Goal: Task Accomplishment & Management: Manage account settings

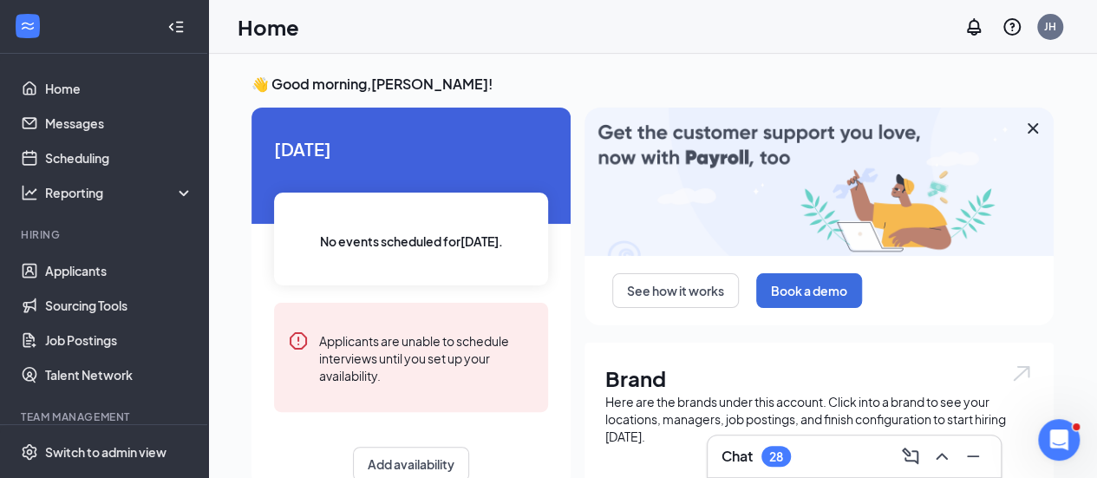
click at [1029, 131] on icon "Cross" at bounding box center [1033, 128] width 10 height 10
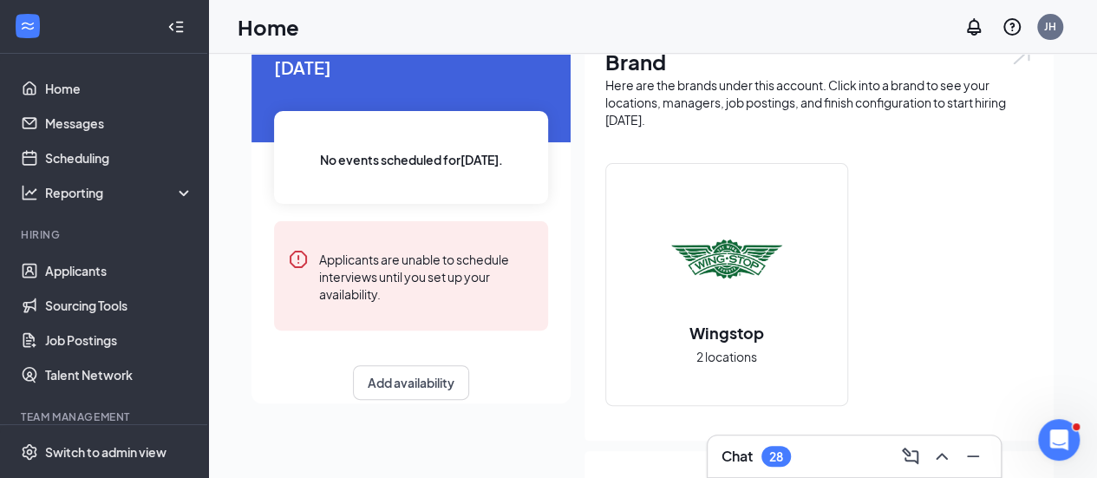
scroll to position [173, 0]
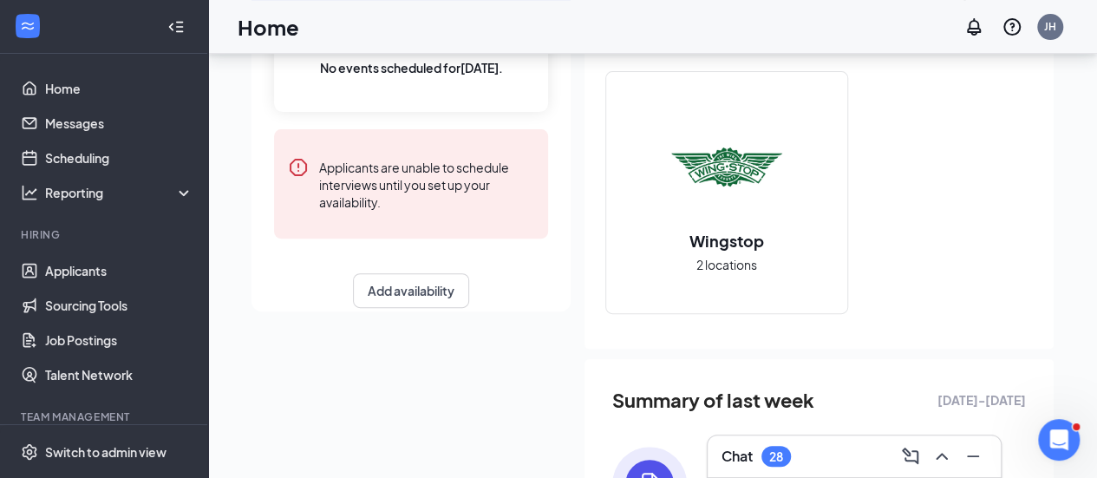
click at [736, 235] on h2 "Wingstop" at bounding box center [726, 241] width 109 height 22
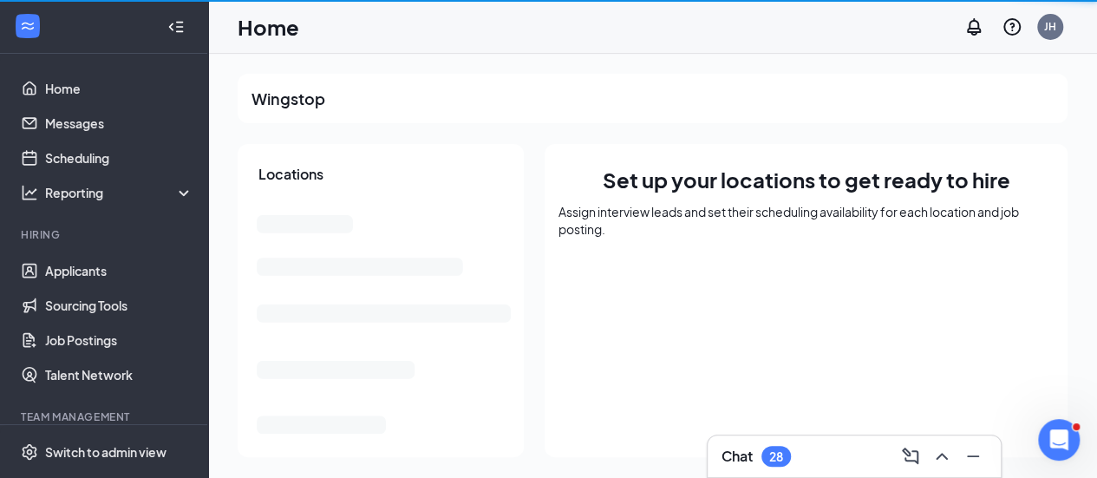
scroll to position [1, 0]
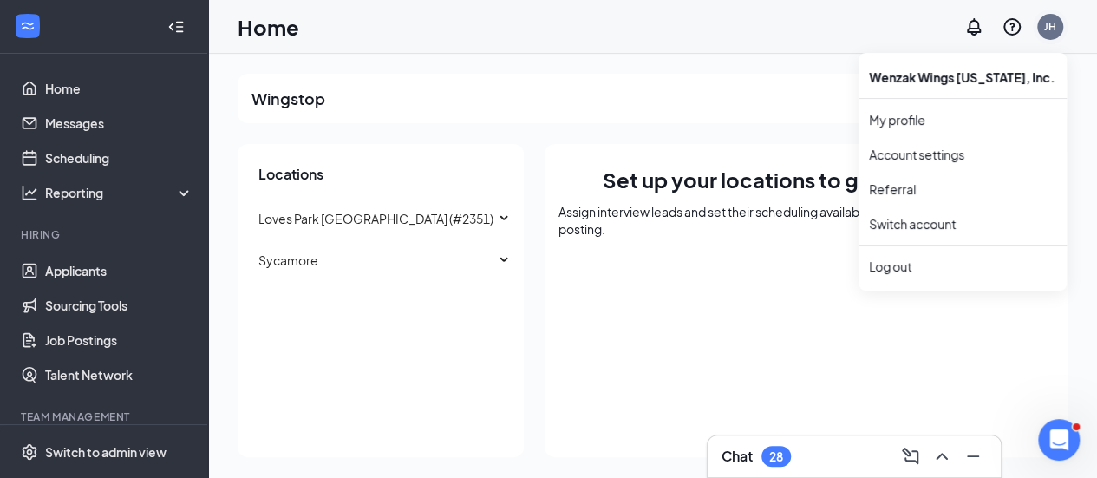
click at [1042, 23] on div "JH" at bounding box center [1050, 27] width 26 height 26
click at [905, 219] on link "Switch account" at bounding box center [912, 224] width 87 height 16
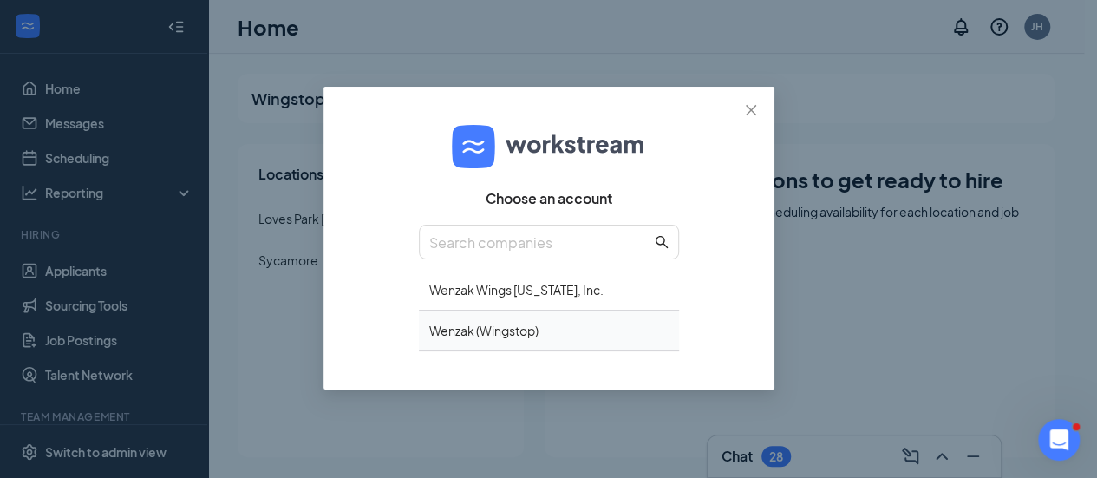
click at [461, 330] on div "Wenzak (Wingstop)" at bounding box center [549, 330] width 260 height 41
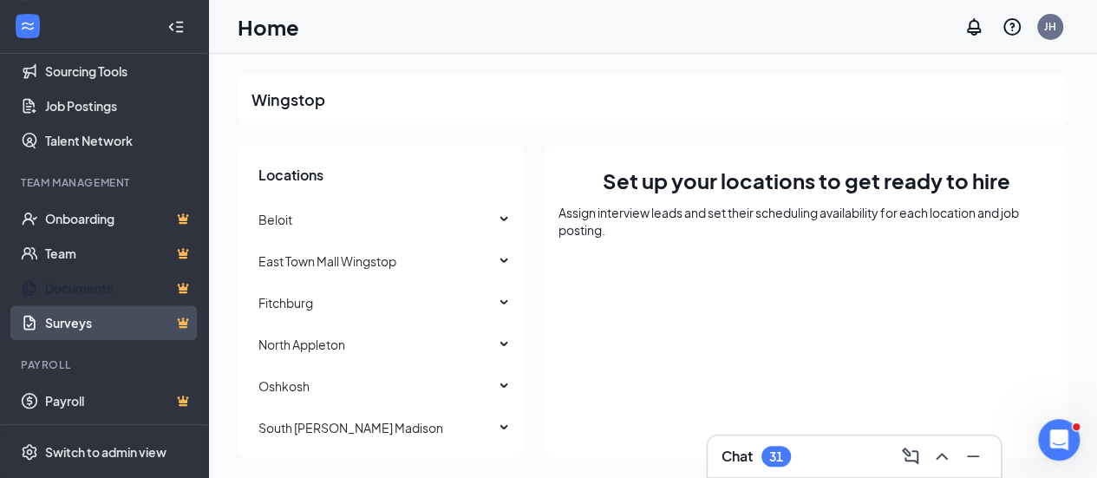
scroll to position [1, 0]
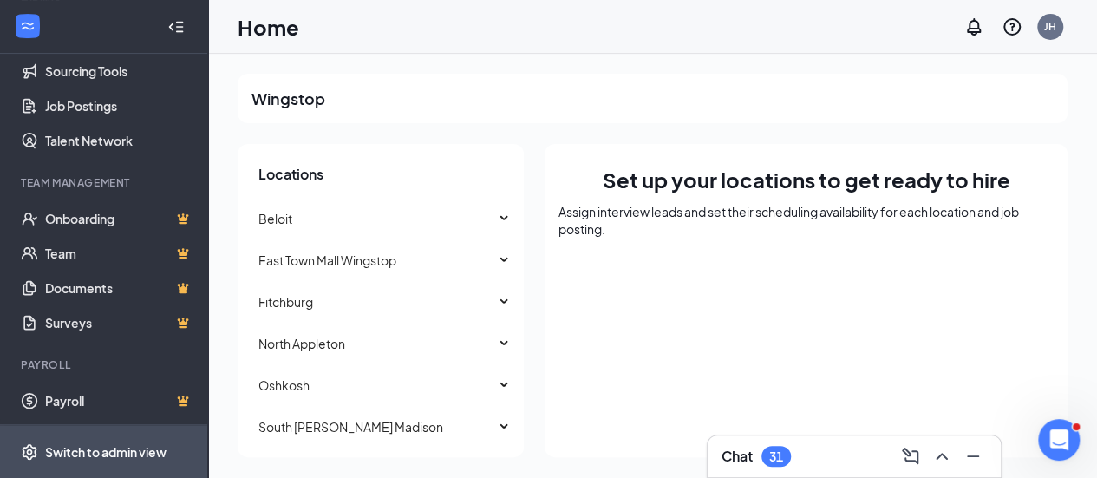
click at [97, 445] on div "Switch to admin view" at bounding box center [105, 451] width 121 height 17
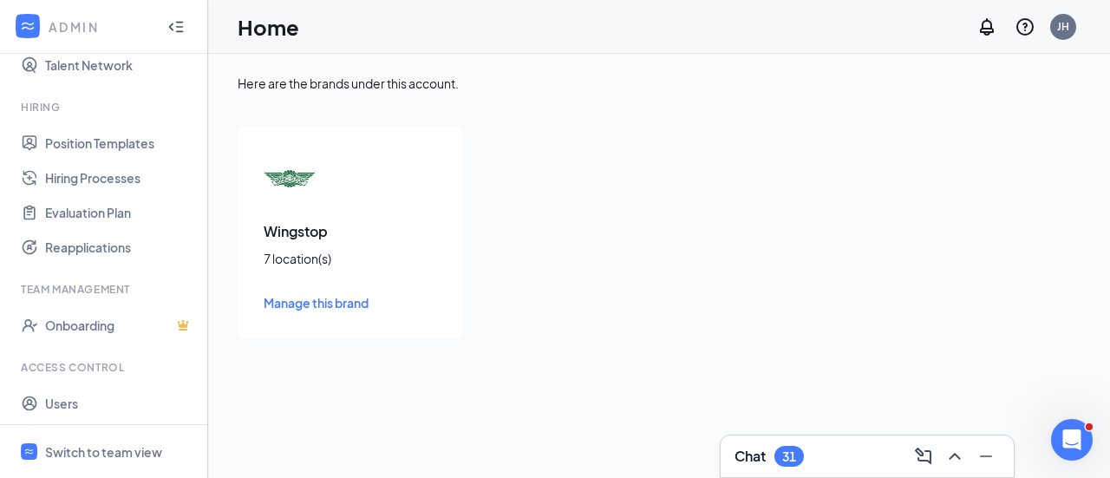
scroll to position [356, 0]
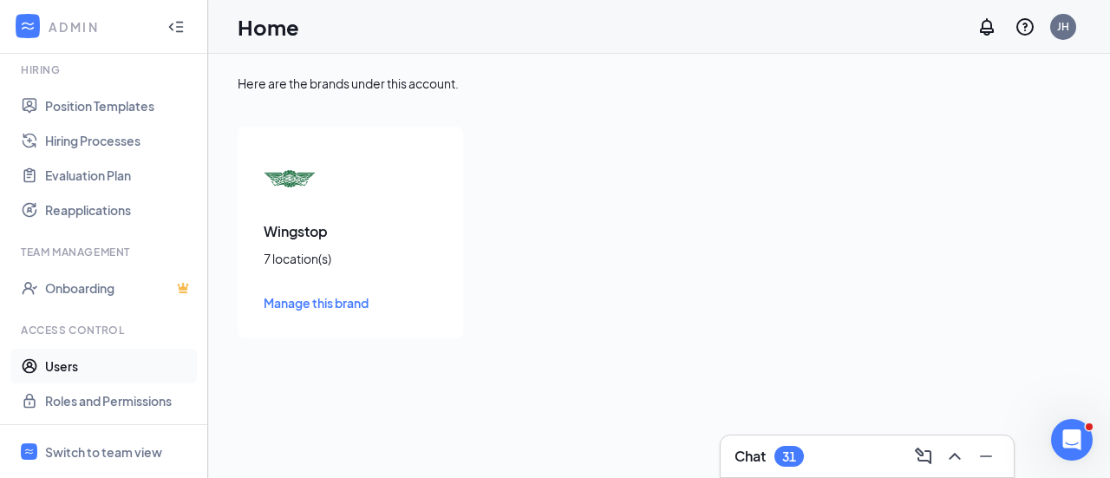
click at [61, 367] on link "Users" at bounding box center [119, 366] width 148 height 35
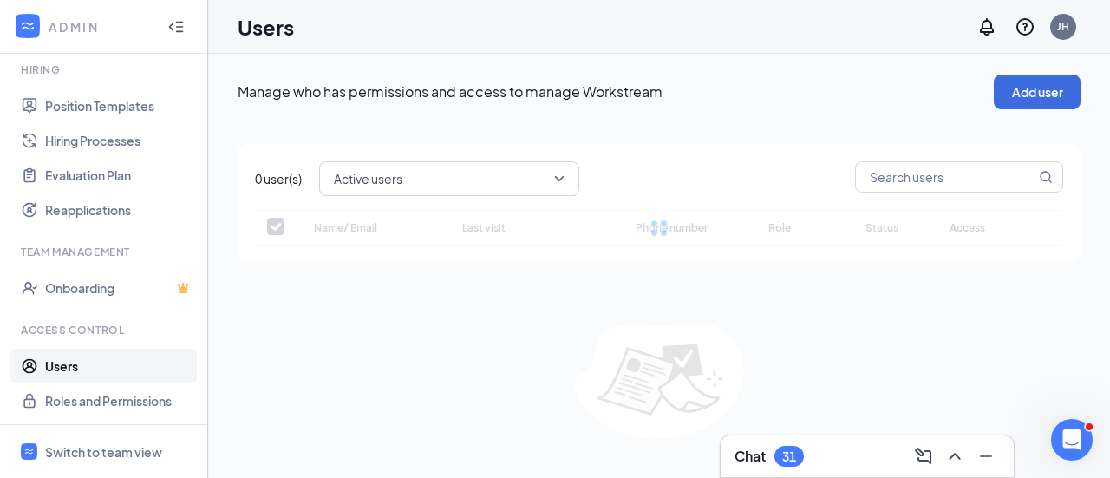
checkbox input "false"
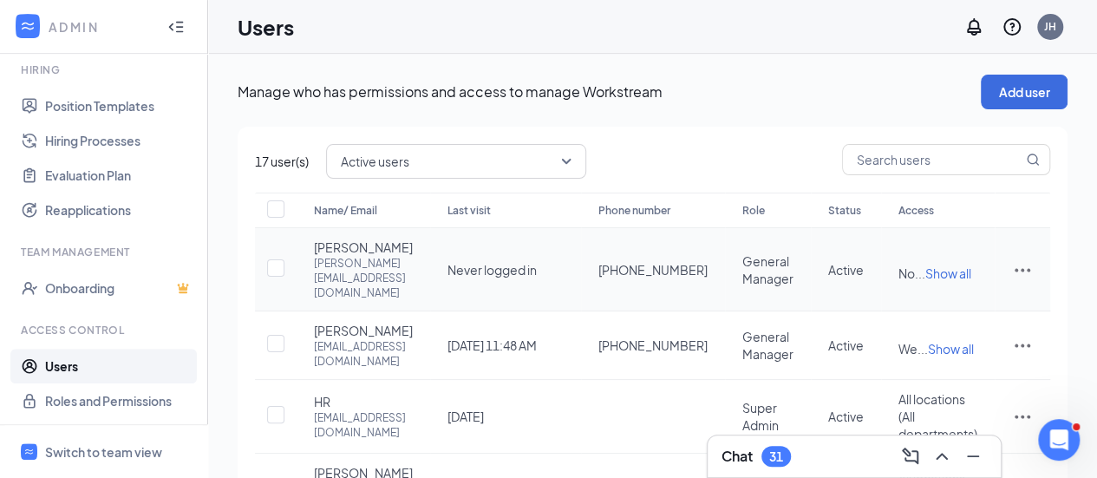
click at [1017, 271] on icon "ActionsIcon" at bounding box center [1023, 269] width 16 height 3
click at [929, 398] on span "Disable" at bounding box center [932, 398] width 42 height 16
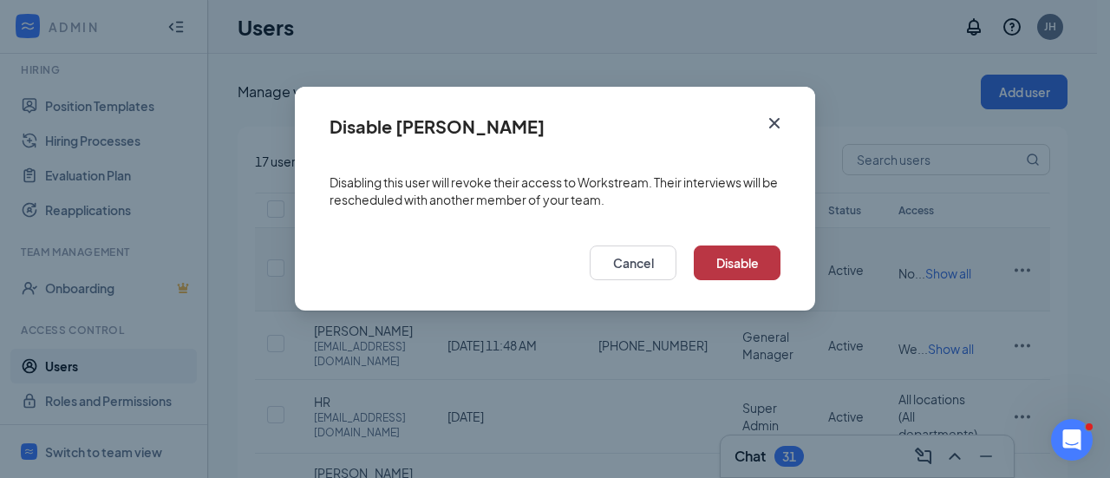
click at [742, 265] on button "Disable" at bounding box center [737, 262] width 87 height 35
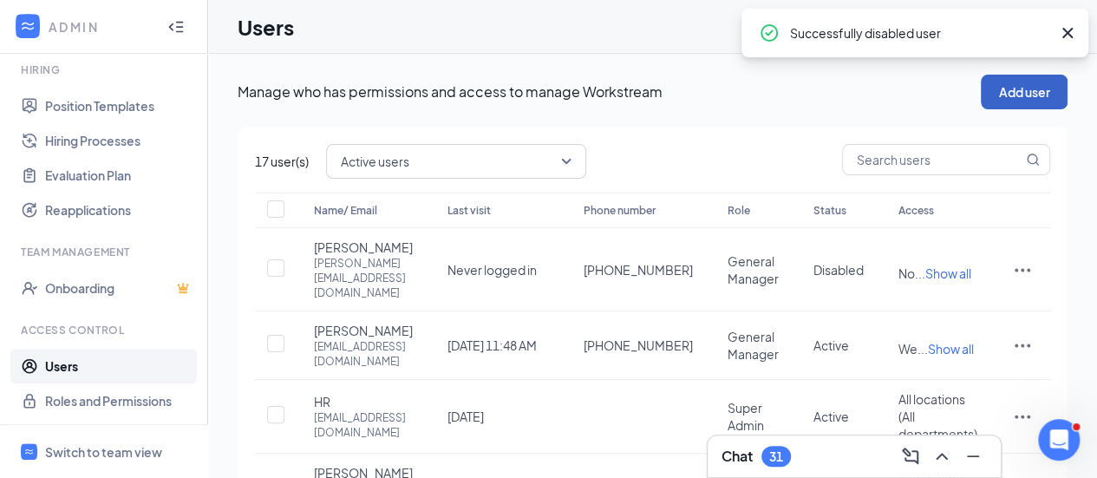
click at [1041, 98] on button "Add user" at bounding box center [1024, 92] width 87 height 35
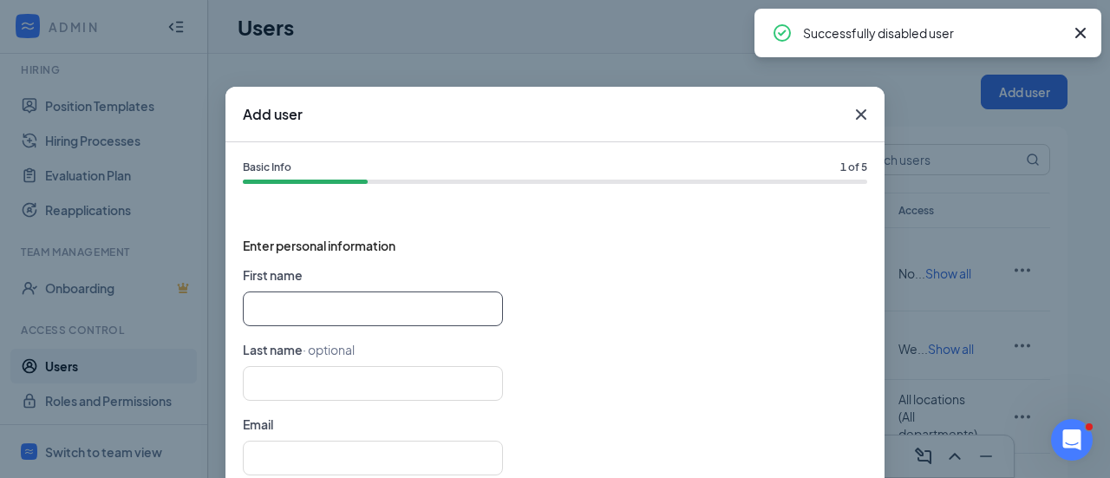
click at [429, 315] on input "text" at bounding box center [373, 308] width 260 height 35
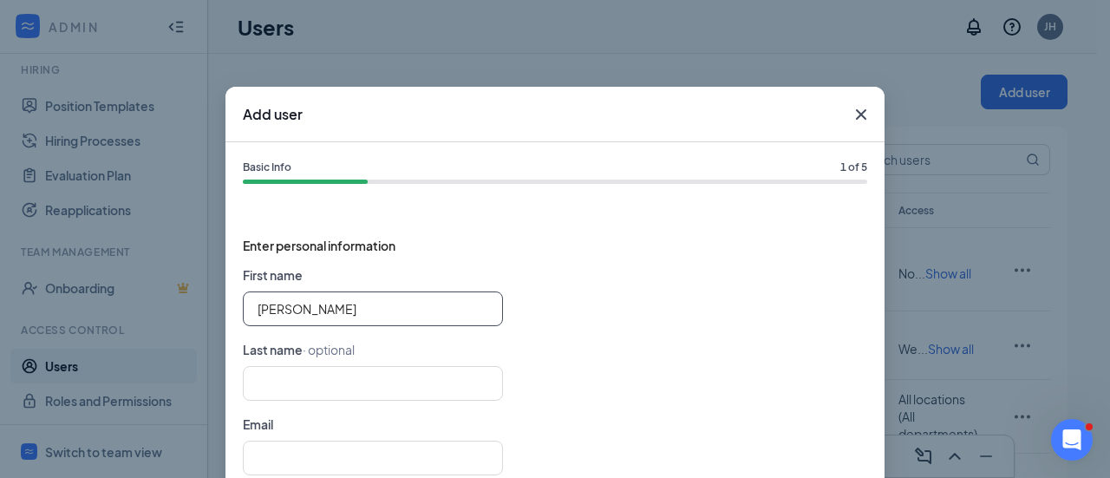
type input "Jose"
type input "Perez C"
type input "Jose Perez"
type input "C"
type input "Jose"
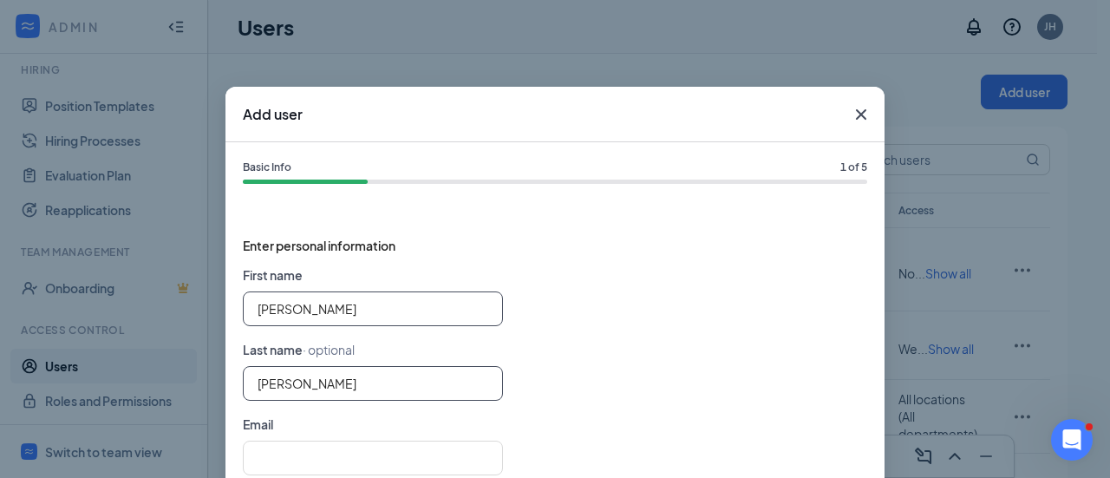
type input "Perez C"
type input "Jose Perez"
type input "Perez Cepeda"
type input "Jose Perez Perez"
type input "Cepeda"
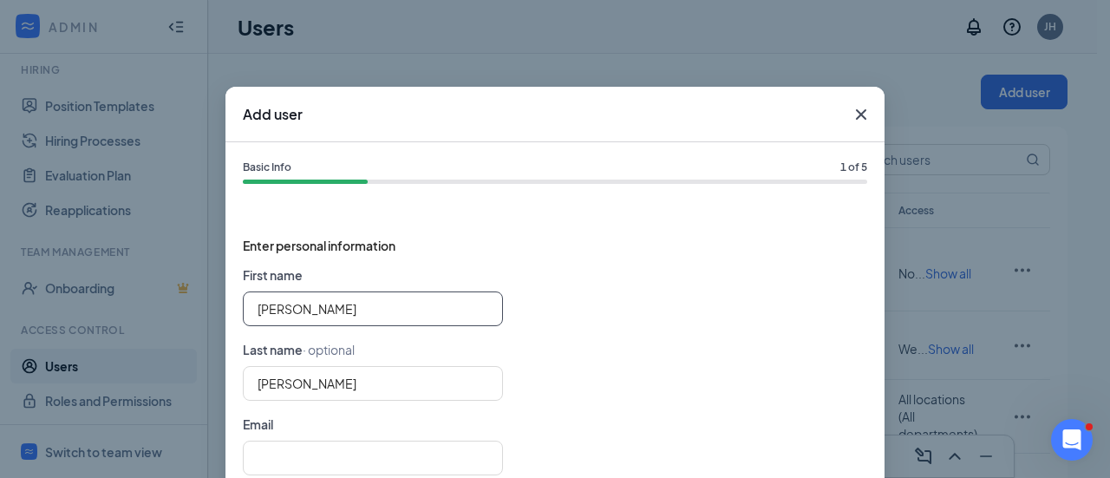
click at [420, 308] on input "Jose Perez Perez" at bounding box center [373, 308] width 260 height 35
type input "Jose"
type input "Perez"
drag, startPoint x: 652, startPoint y: 339, endPoint x: 636, endPoint y: 351, distance: 20.5
click at [652, 339] on form "First name Jose Last name · optional Perez Email Phone number · optional United…" at bounding box center [555, 414] width 624 height 298
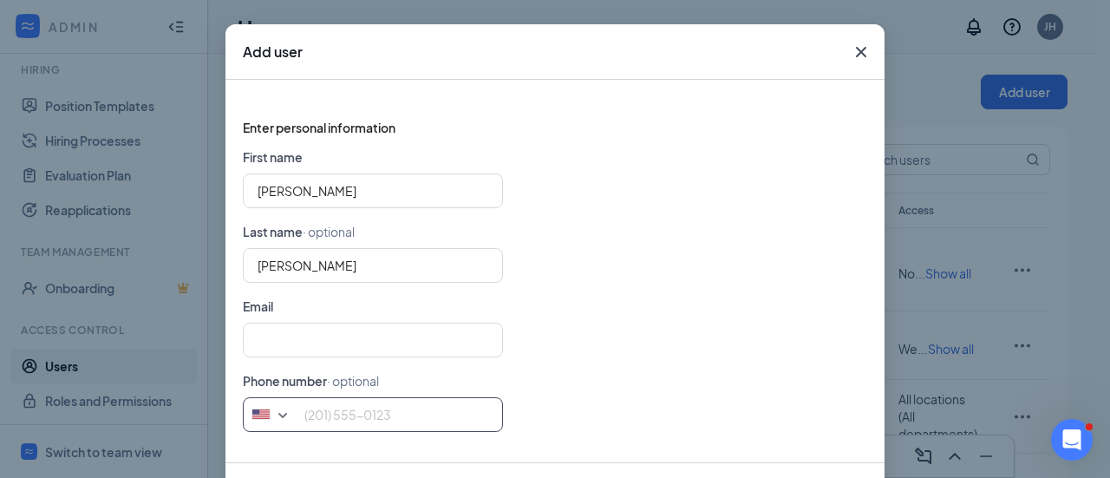
scroll to position [142, 0]
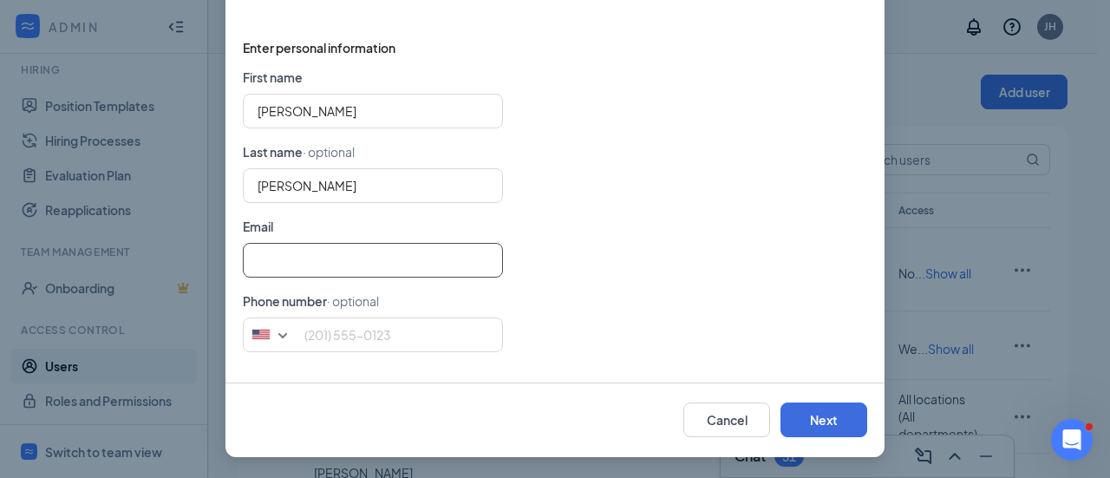
click at [378, 262] on input "text" at bounding box center [373, 260] width 260 height 35
drag, startPoint x: 434, startPoint y: 261, endPoint x: 236, endPoint y: 273, distance: 198.1
click at [243, 273] on div "jose.perez787920@gmail.com" at bounding box center [555, 260] width 624 height 35
type input "jose.perez787920@gmail.com"
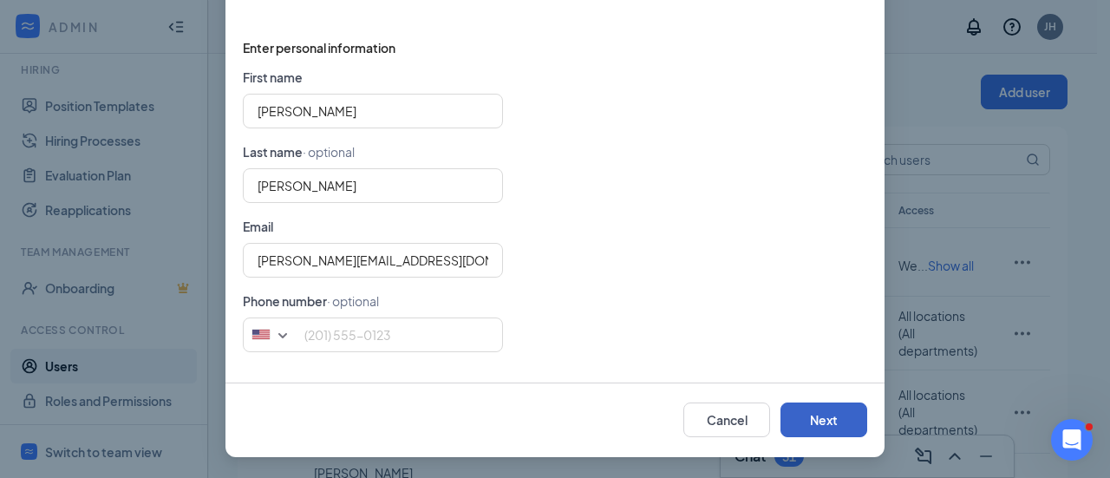
click at [822, 417] on button "Next" at bounding box center [824, 419] width 87 height 35
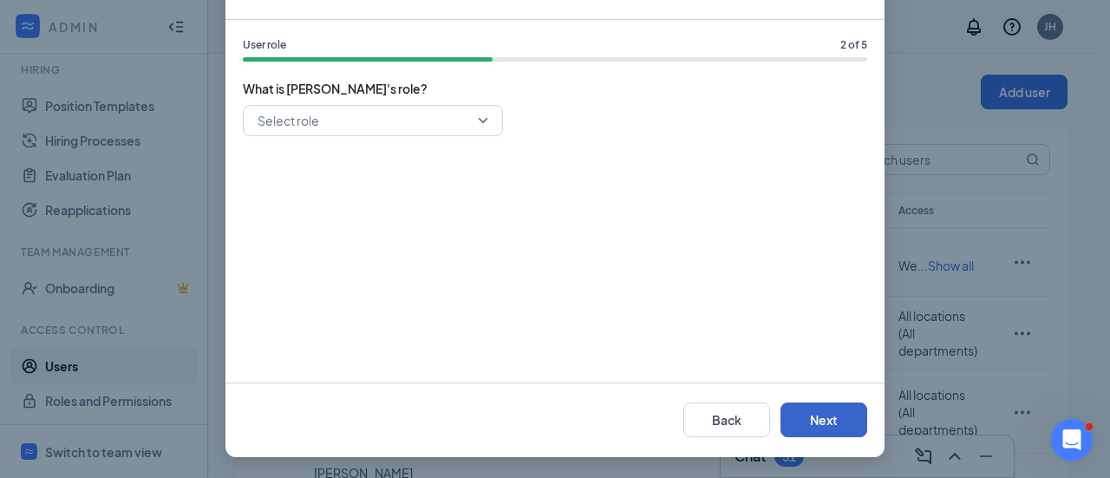
scroll to position [121, 0]
click at [314, 119] on input "search" at bounding box center [366, 121] width 227 height 29
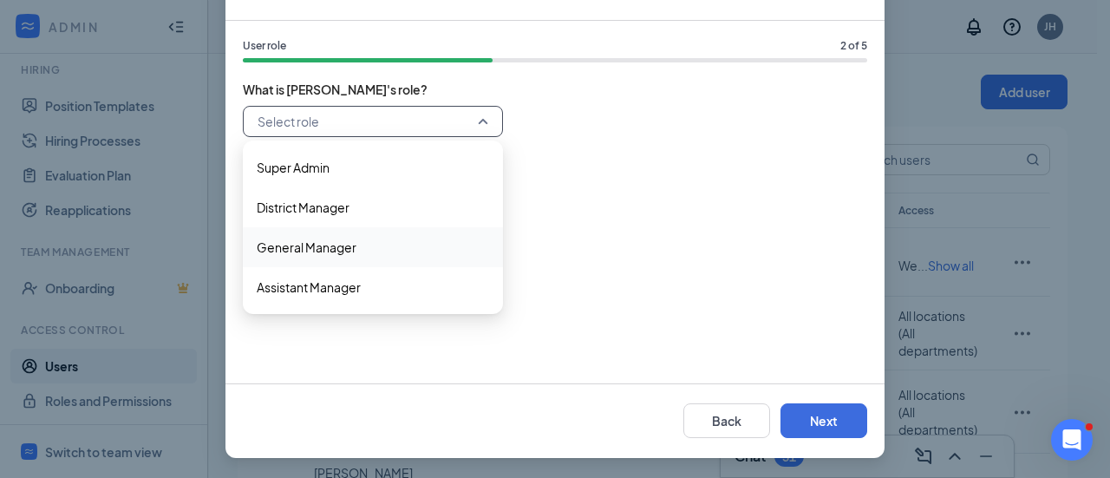
click at [317, 246] on span "General Manager" at bounding box center [307, 247] width 100 height 19
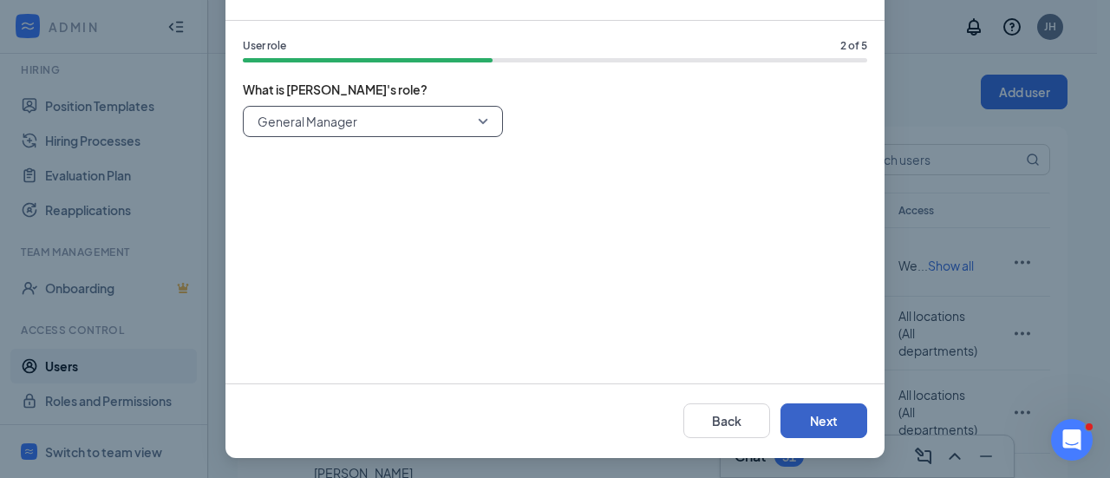
click at [803, 408] on button "Next" at bounding box center [824, 420] width 87 height 35
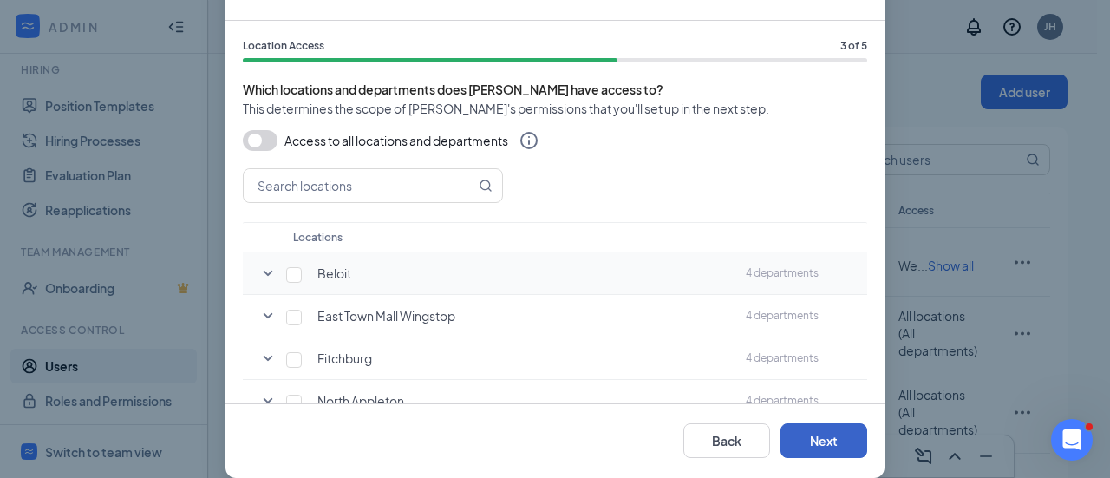
scroll to position [87, 0]
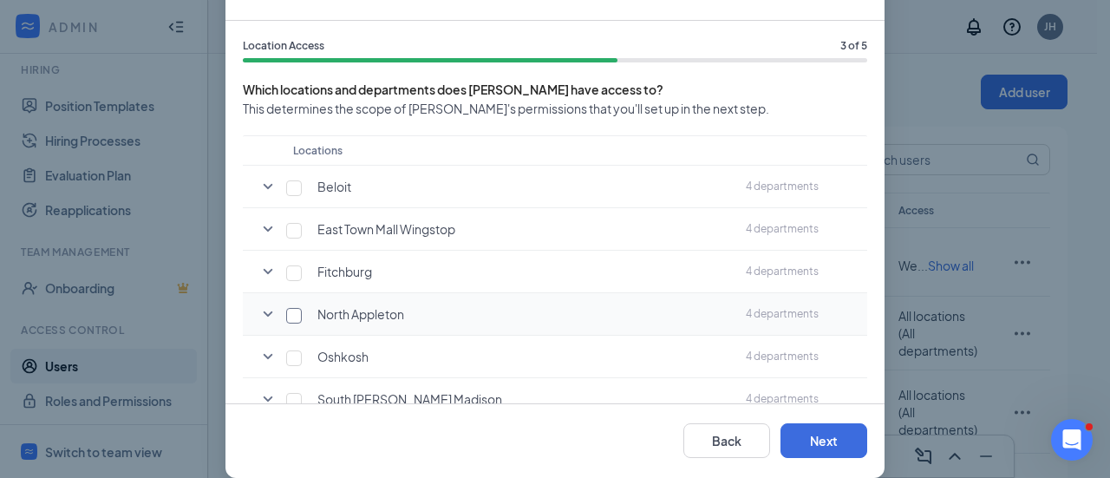
click at [288, 317] on input "checkbox" at bounding box center [294, 316] width 16 height 16
checkbox input "true"
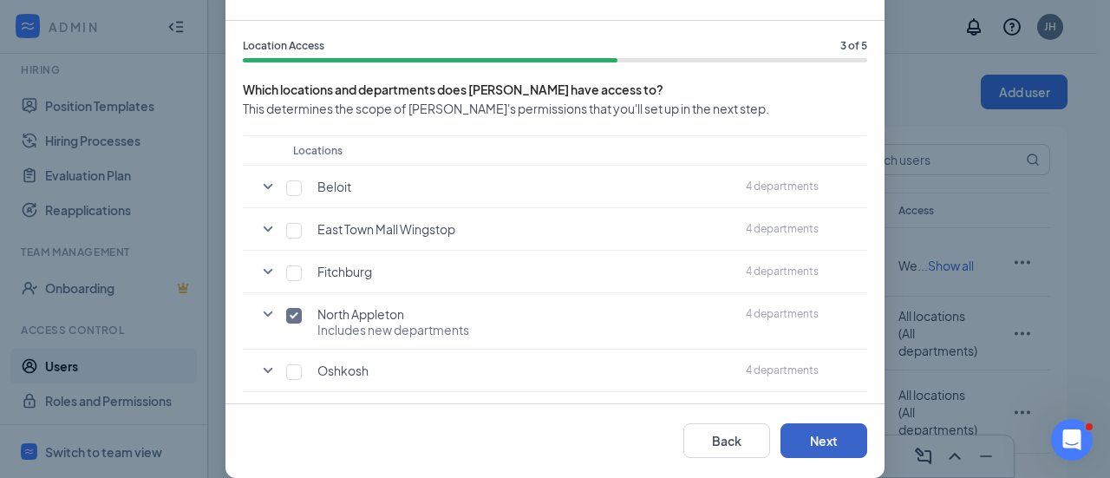
click at [826, 434] on button "Next" at bounding box center [824, 440] width 87 height 35
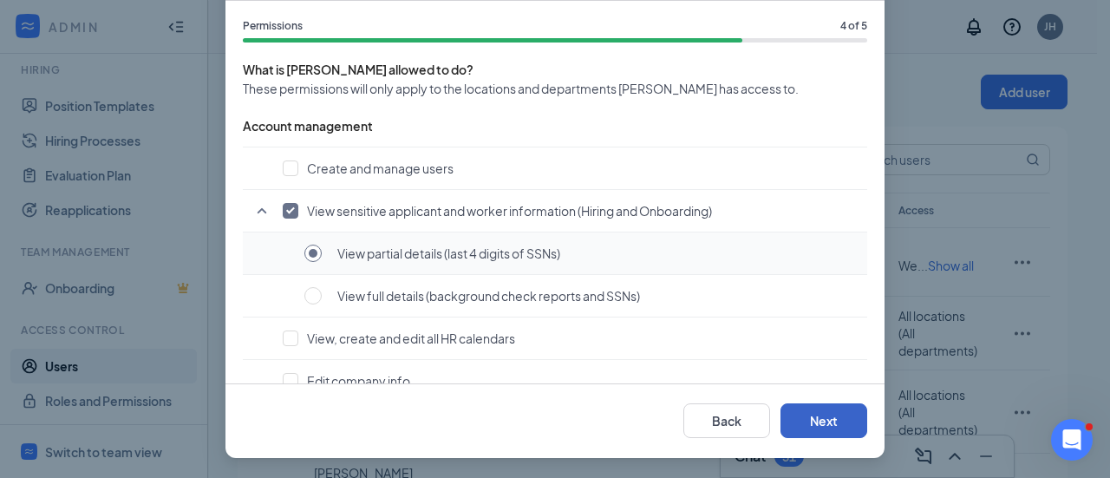
scroll to position [142, 0]
click at [817, 415] on button "Next" at bounding box center [824, 419] width 87 height 35
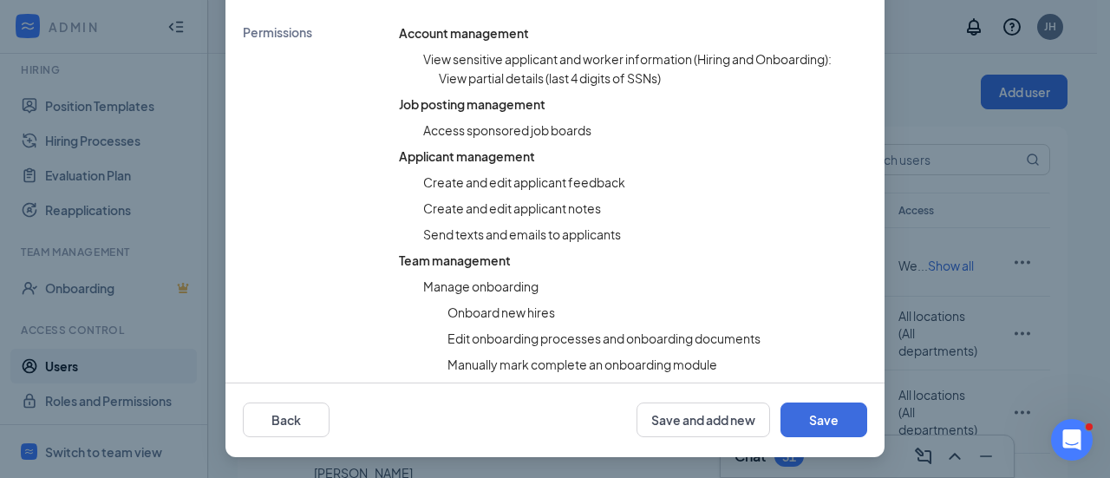
scroll to position [526, 0]
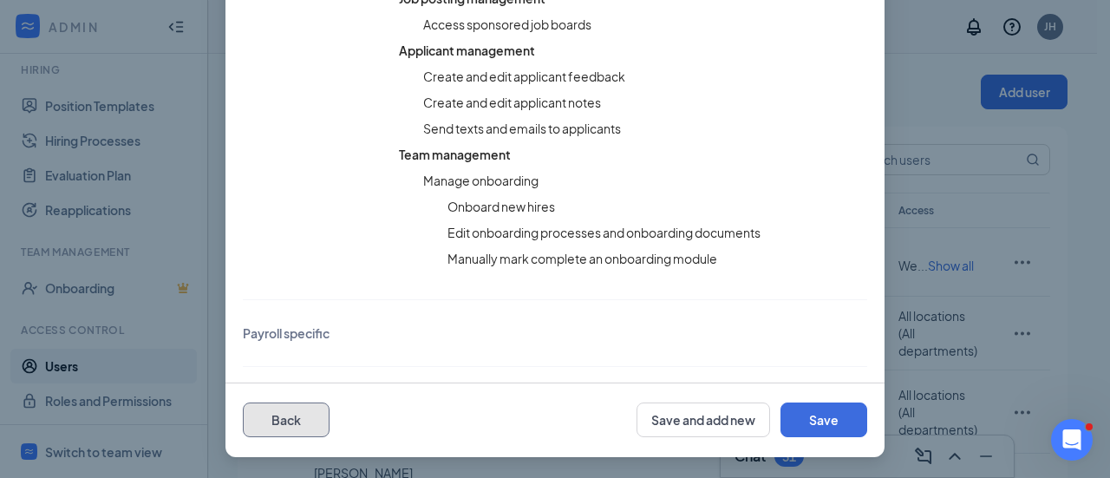
click at [267, 418] on button "Back" at bounding box center [286, 419] width 87 height 35
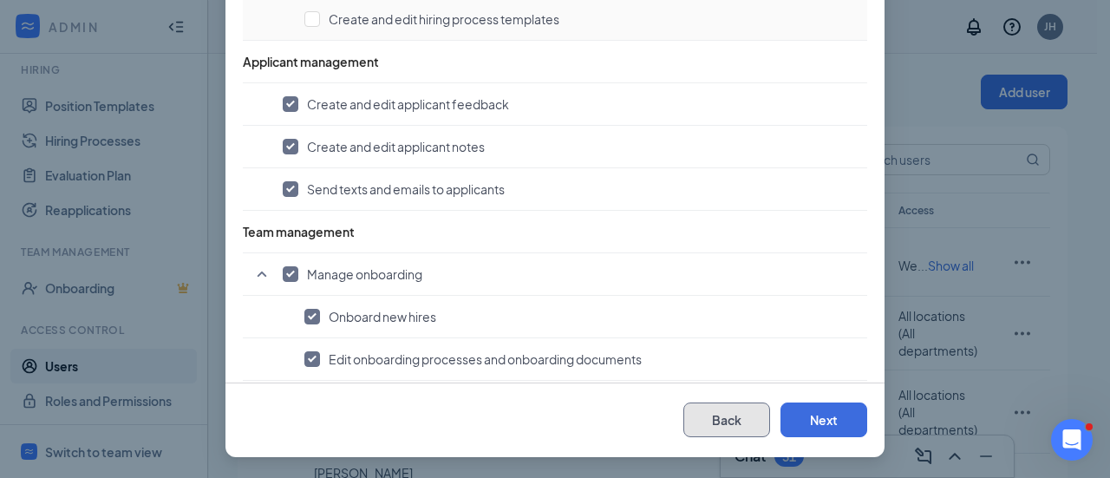
scroll to position [1271, 0]
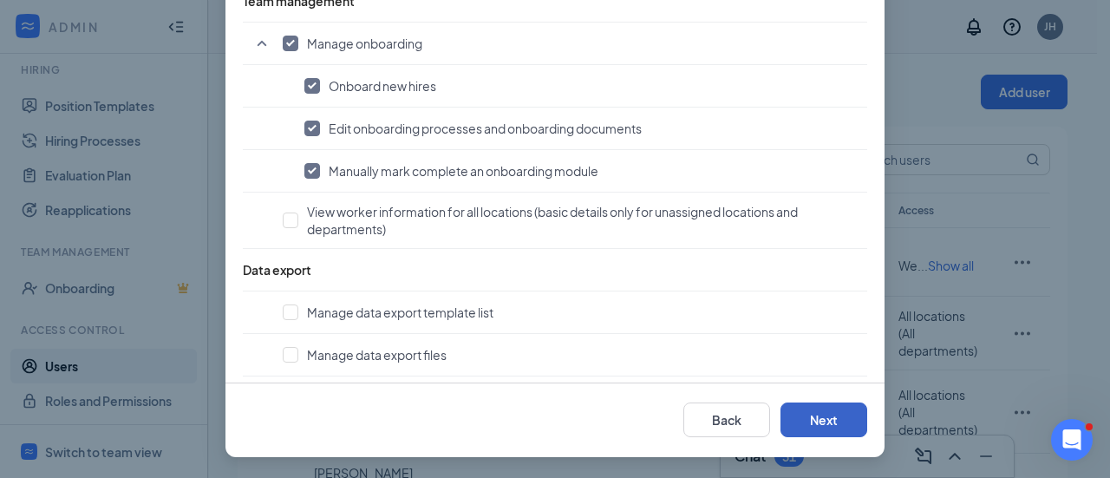
click at [814, 411] on button "Next" at bounding box center [824, 419] width 87 height 35
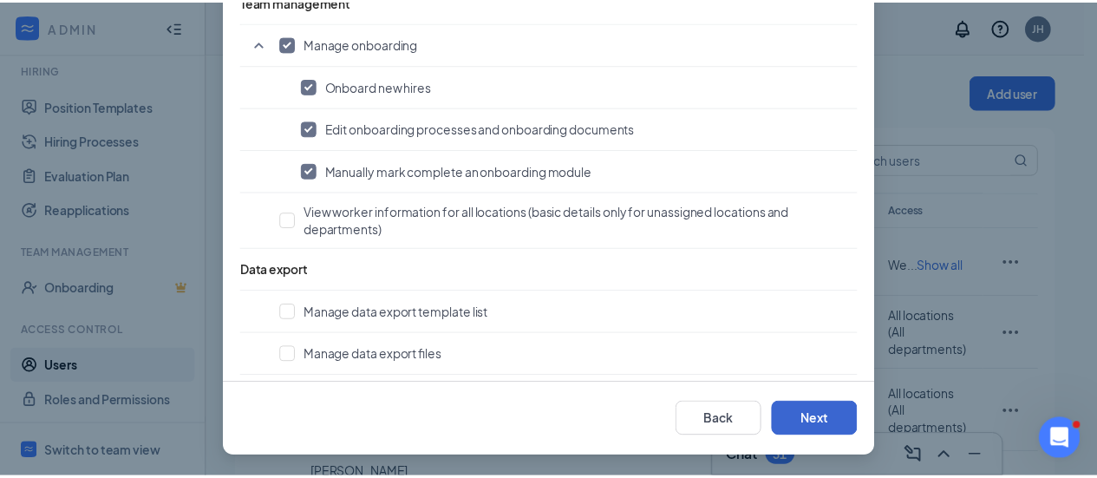
scroll to position [526, 0]
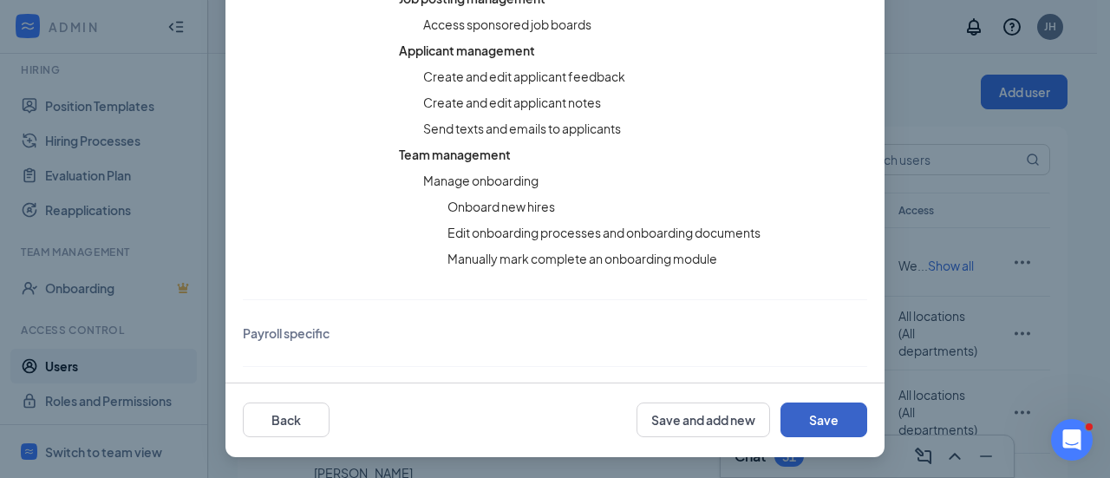
click at [814, 412] on button "Save" at bounding box center [824, 419] width 87 height 35
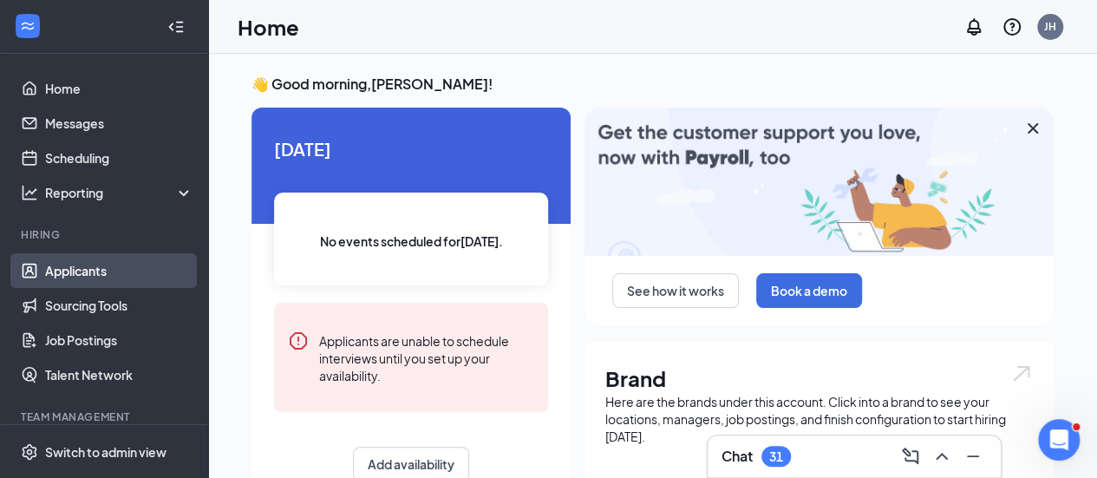
click at [83, 278] on link "Applicants" at bounding box center [119, 270] width 148 height 35
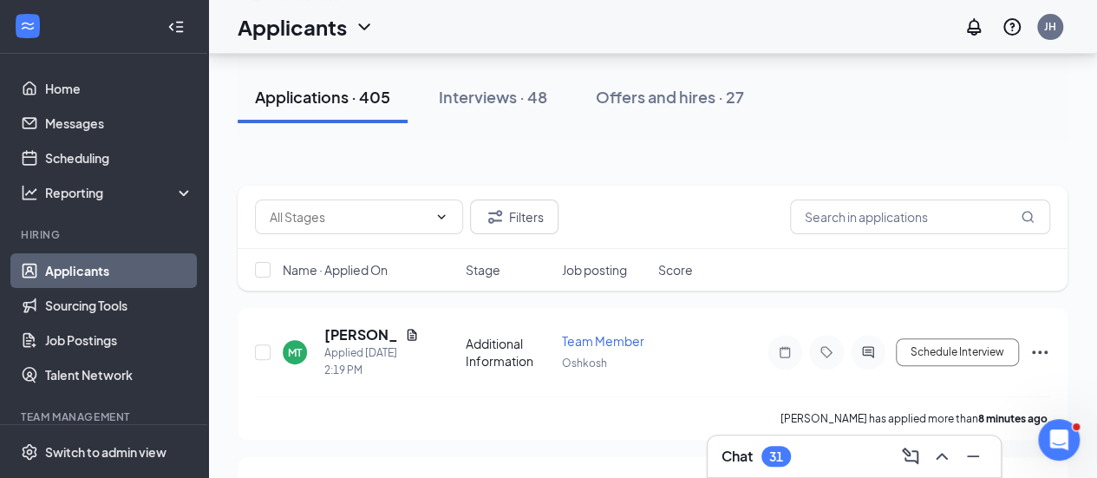
scroll to position [173, 0]
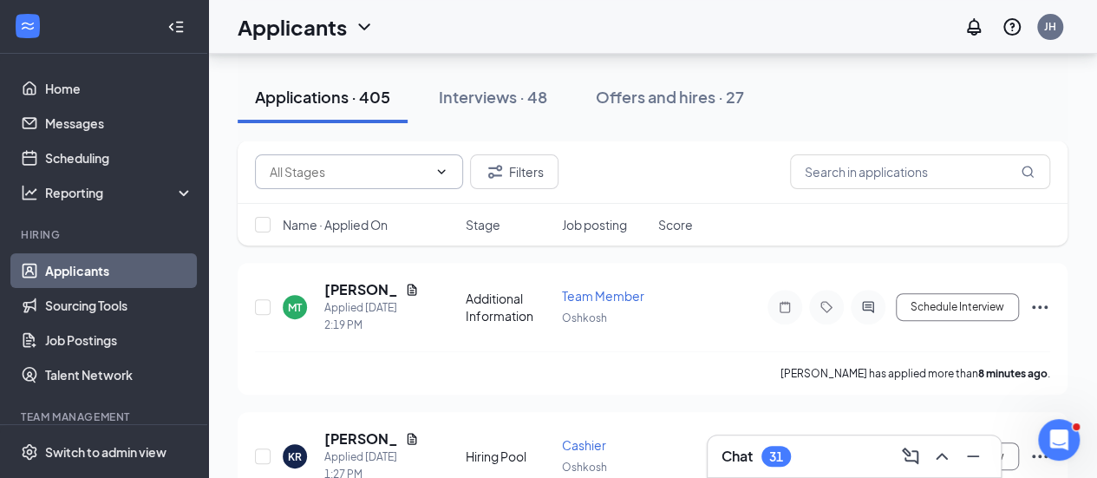
click at [386, 169] on input "text" at bounding box center [349, 171] width 158 height 19
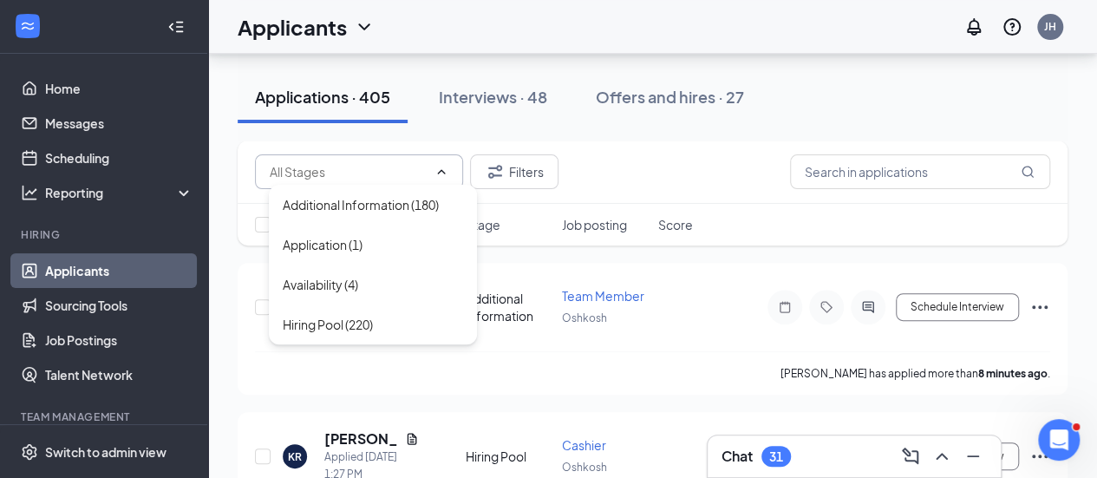
drag, startPoint x: 438, startPoint y: 131, endPoint x: 415, endPoint y: 132, distance: 23.4
click at [439, 127] on div "Applications · 405 Interviews · 48 Offers and hires · 27" at bounding box center [653, 97] width 830 height 87
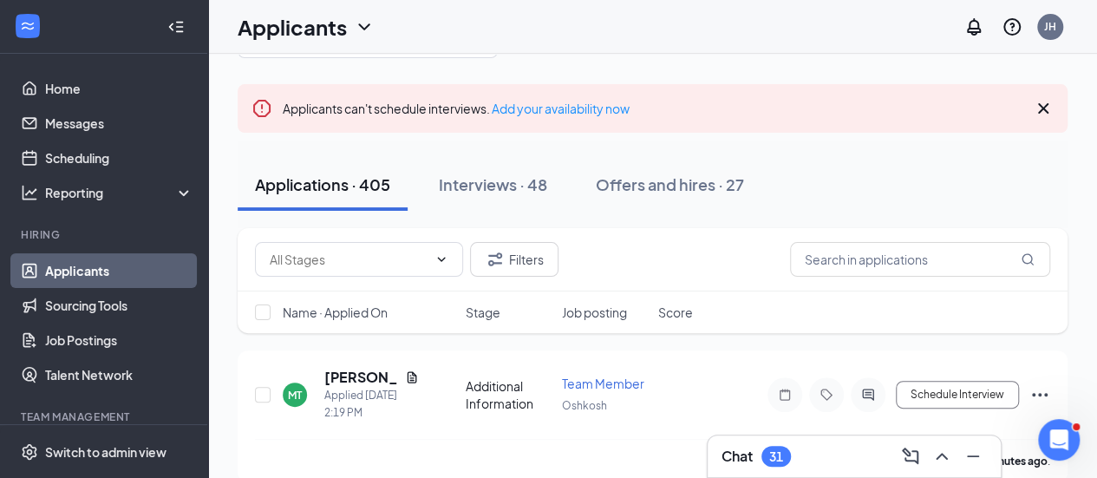
scroll to position [0, 0]
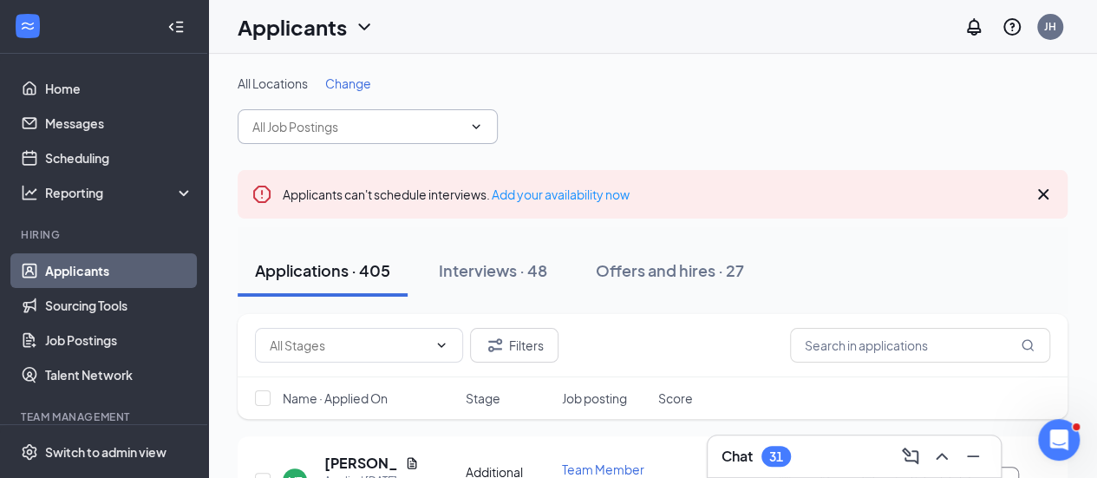
click at [388, 121] on input "text" at bounding box center [357, 126] width 210 height 19
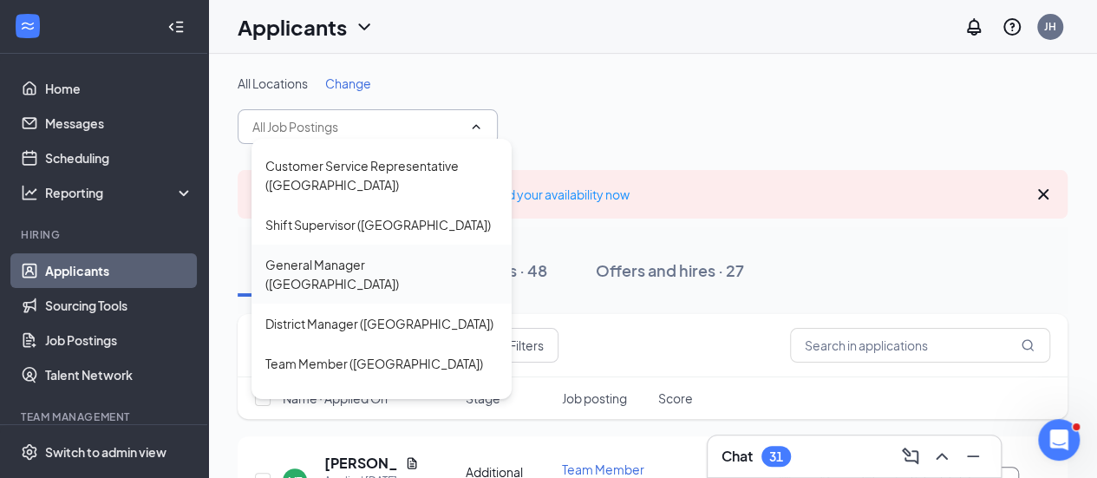
scroll to position [867, 0]
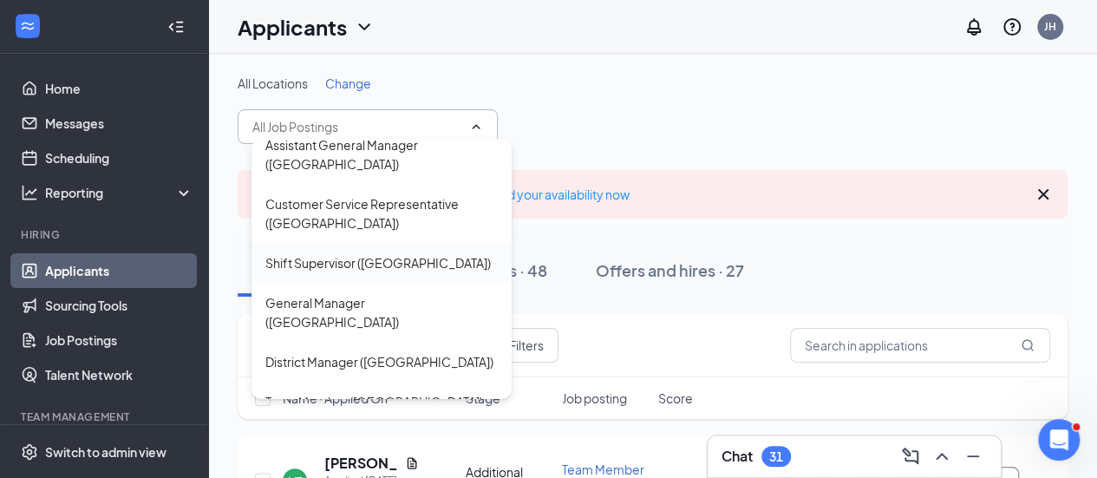
click at [344, 265] on div "Shift Supervisor (North Appleton)" at bounding box center [377, 262] width 225 height 19
type input "Shift Supervisor (North Appleton)"
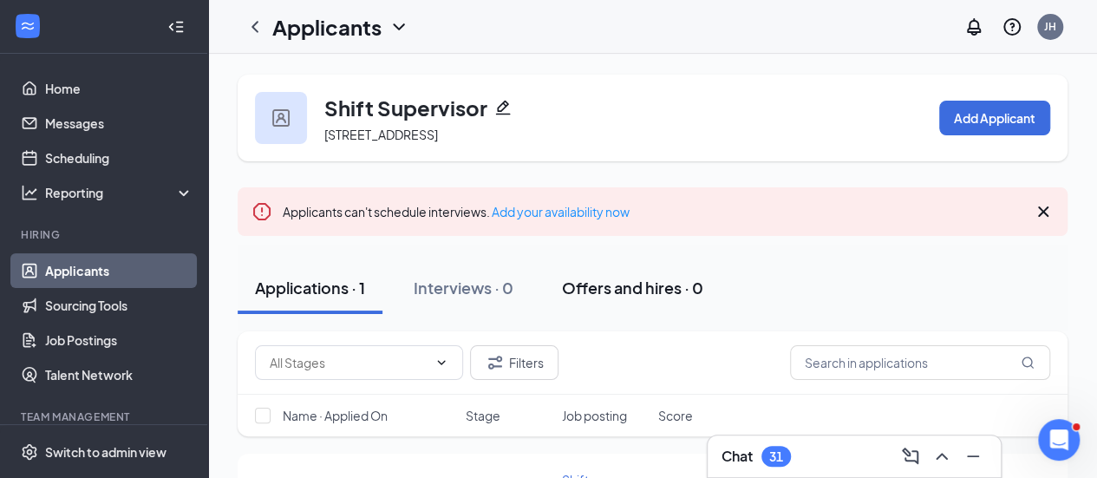
scroll to position [130, 0]
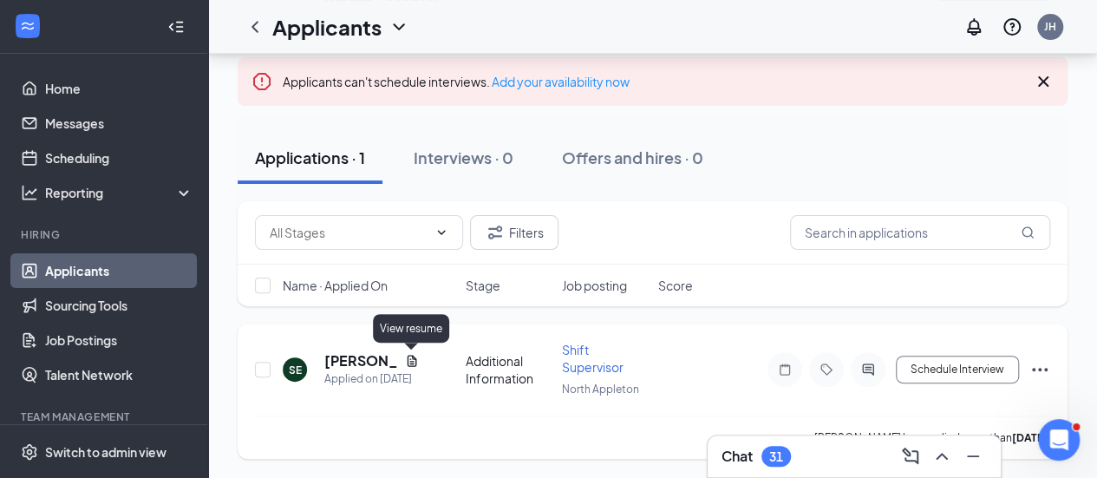
click at [413, 358] on icon "Document" at bounding box center [412, 360] width 10 height 11
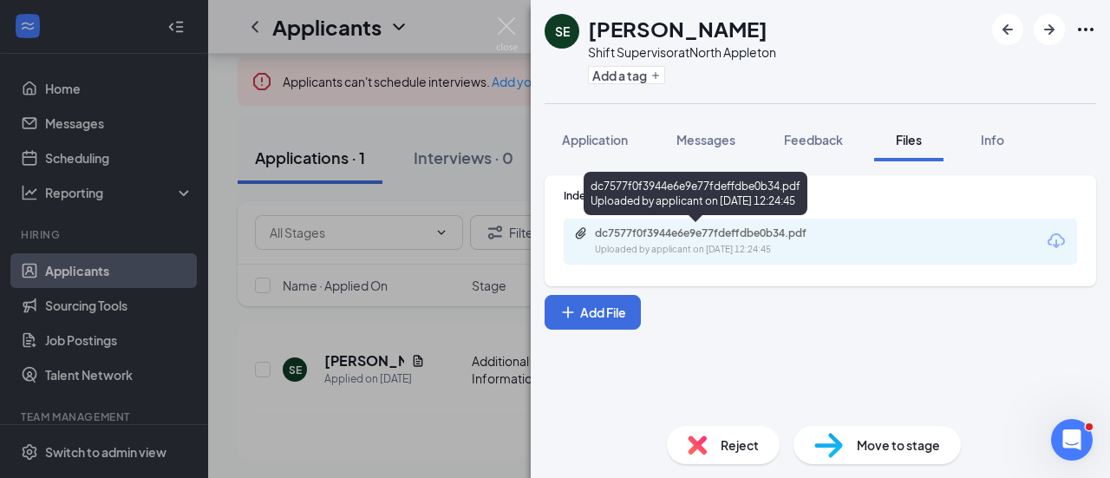
click at [640, 230] on div "dc7577f0f3944e6e9e77fdeffdbe0b34.pdf" at bounding box center [716, 233] width 243 height 14
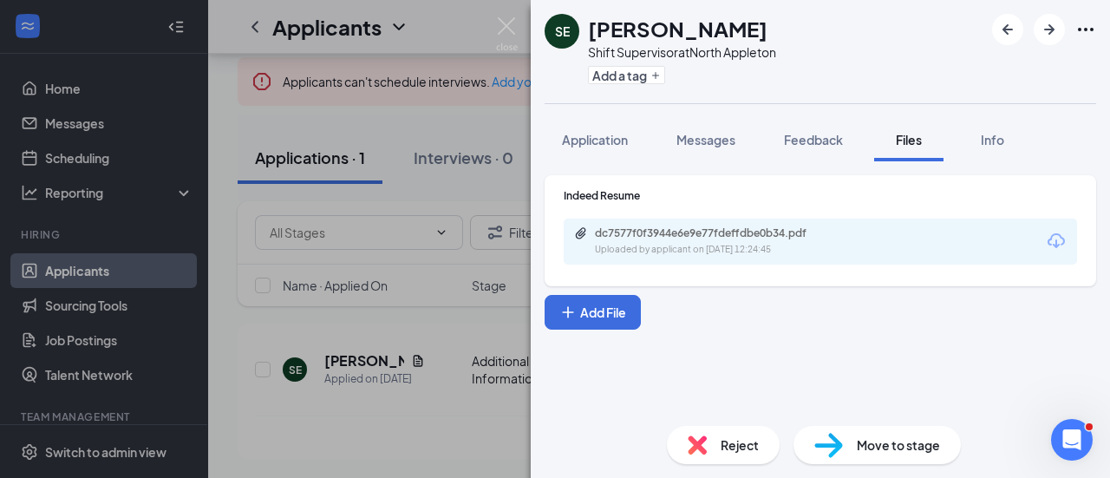
click at [435, 129] on div "SE Sarah Elazazy Shift Supervisor at North Appleton Add a tag Application Messa…" at bounding box center [555, 239] width 1110 height 478
